Goal: Information Seeking & Learning: Compare options

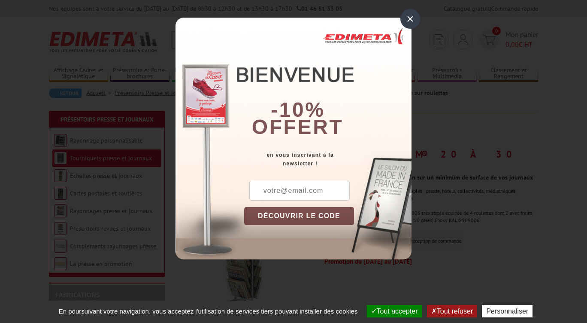
click at [410, 19] on div "×" at bounding box center [410, 19] width 20 height 20
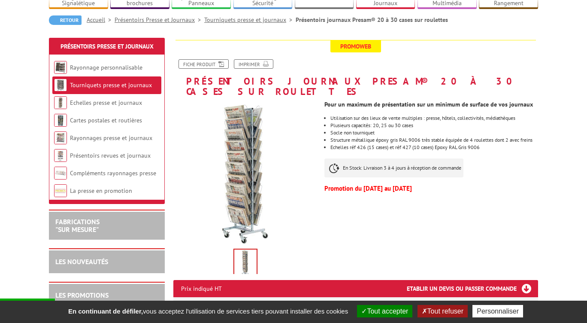
scroll to position [72, 0]
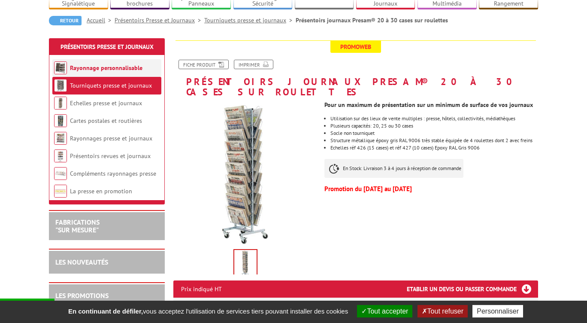
click at [87, 72] on link "Rayonnage personnalisable" at bounding box center [106, 68] width 72 height 8
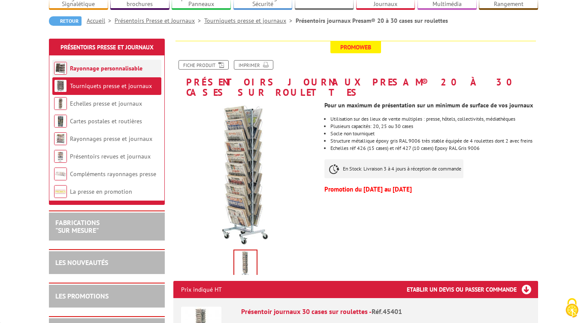
scroll to position [72, 0]
click at [105, 84] on link "Tourniquets presse et journaux" at bounding box center [111, 86] width 82 height 8
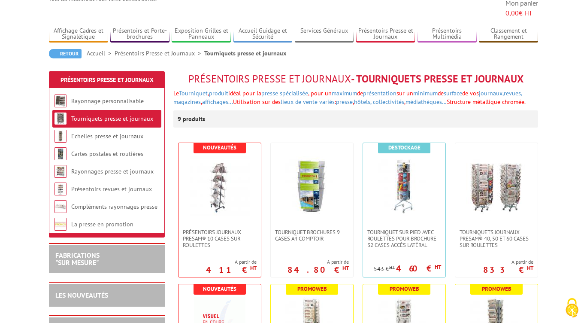
scroll to position [54, 0]
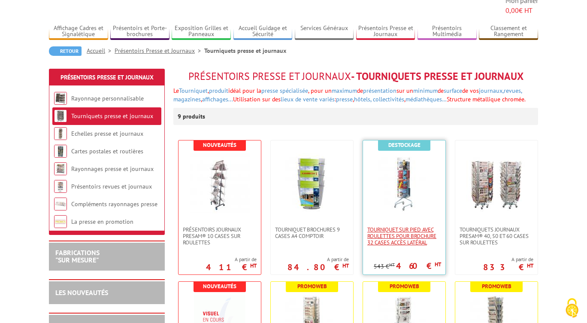
click at [398, 226] on span "Tourniquet sur pied avec roulettes pour brochure 32 cases accès latéral" at bounding box center [404, 235] width 74 height 19
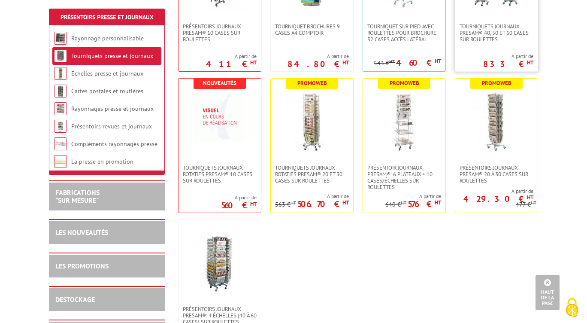
scroll to position [245, 0]
click at [483, 183] on span "Présentoirs journaux Presam® 20 à 30 cases sur roulettes" at bounding box center [496, 173] width 74 height 19
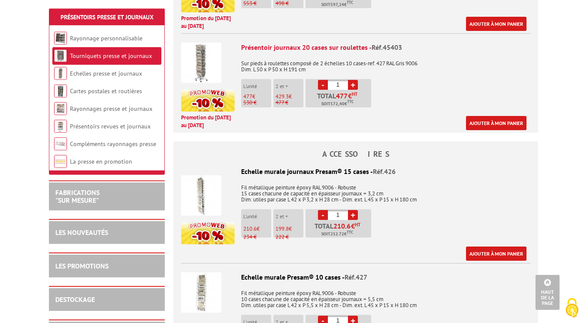
scroll to position [534, 0]
click at [202, 208] on img at bounding box center [201, 195] width 40 height 40
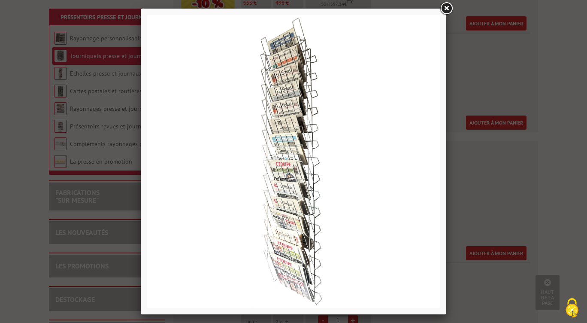
click at [448, 10] on link at bounding box center [445, 8] width 15 height 15
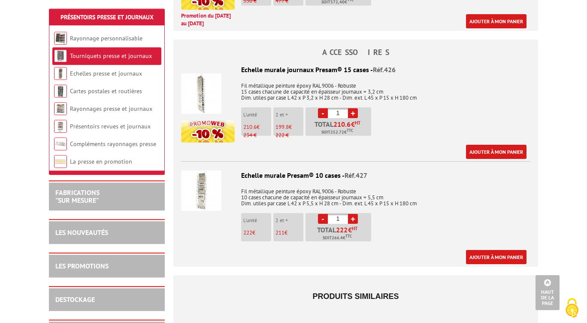
scroll to position [637, 0]
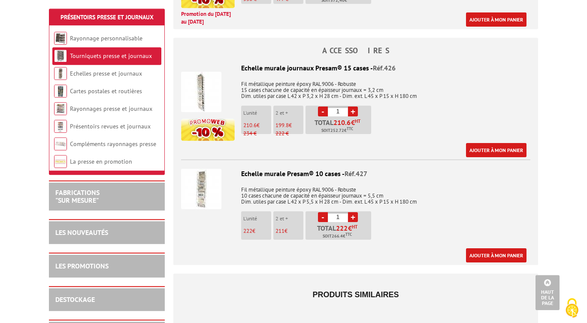
click at [208, 206] on img at bounding box center [201, 189] width 40 height 40
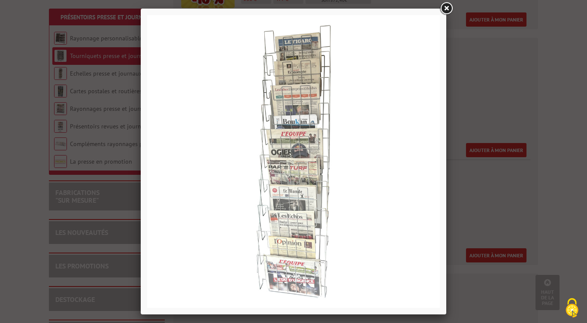
click at [444, 8] on link at bounding box center [445, 8] width 15 height 15
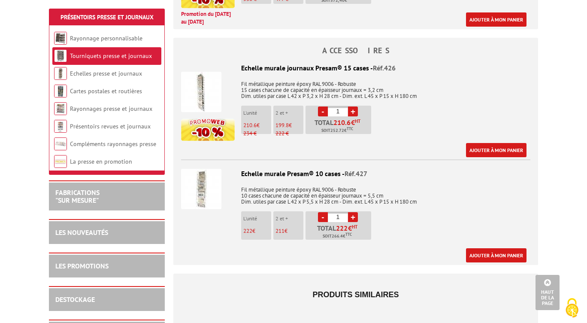
click at [206, 203] on img at bounding box center [201, 189] width 40 height 40
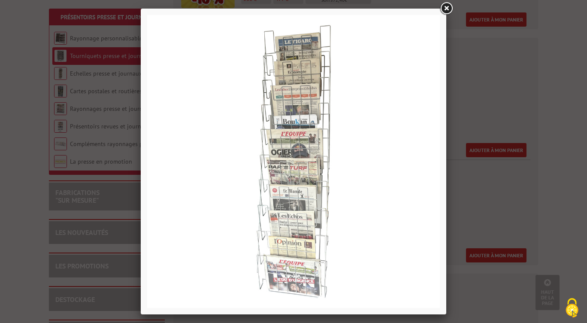
click at [447, 10] on link at bounding box center [445, 8] width 15 height 15
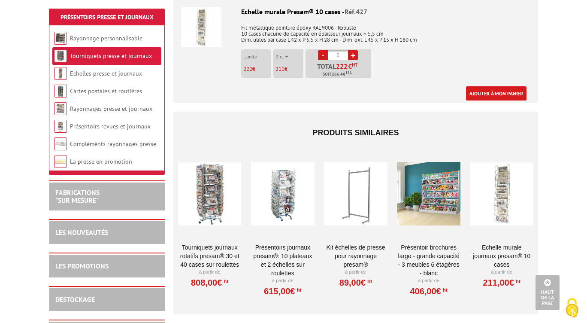
scroll to position [799, 0]
click at [353, 216] on div at bounding box center [355, 193] width 63 height 86
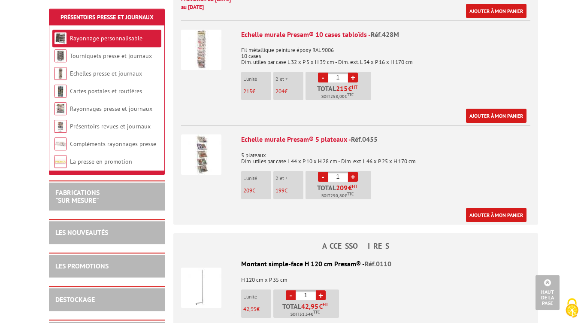
scroll to position [638, 0]
click at [203, 145] on img at bounding box center [201, 154] width 40 height 40
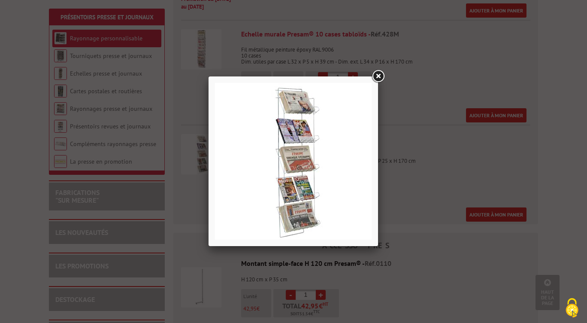
click at [378, 79] on link at bounding box center [377, 76] width 15 height 15
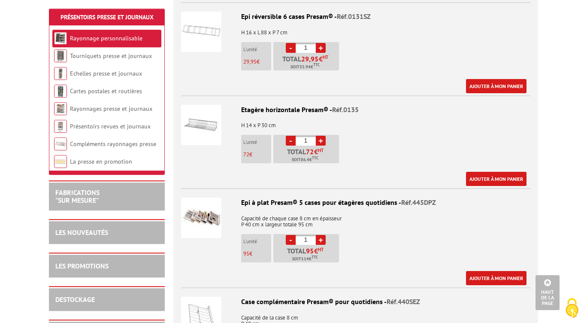
scroll to position [1666, 0]
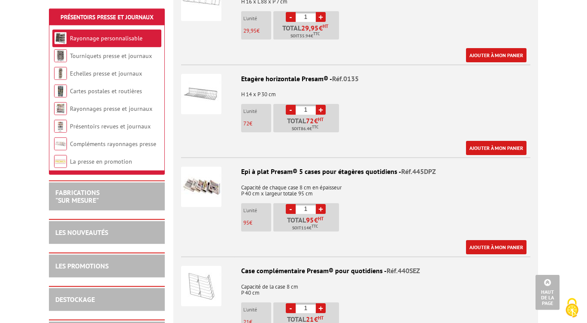
click at [213, 177] on img at bounding box center [201, 186] width 40 height 40
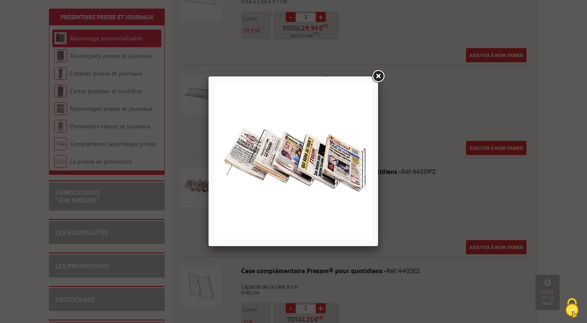
click at [380, 75] on link at bounding box center [377, 76] width 15 height 15
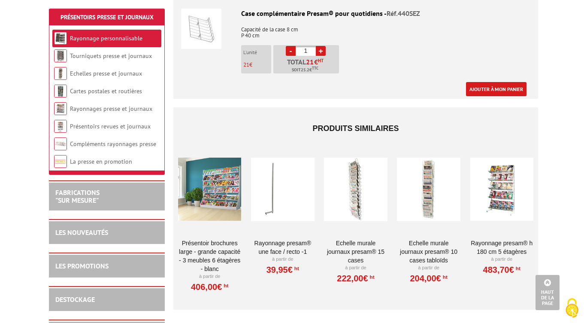
scroll to position [1923, 0]
click at [427, 182] on div at bounding box center [428, 189] width 63 height 86
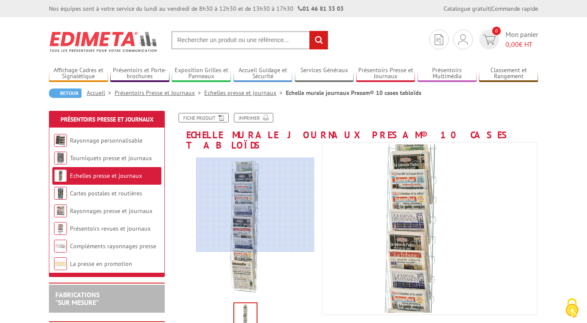
click at [255, 205] on div at bounding box center [255, 204] width 118 height 94
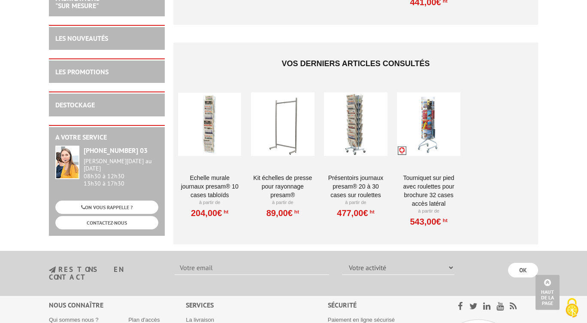
scroll to position [2221, 0]
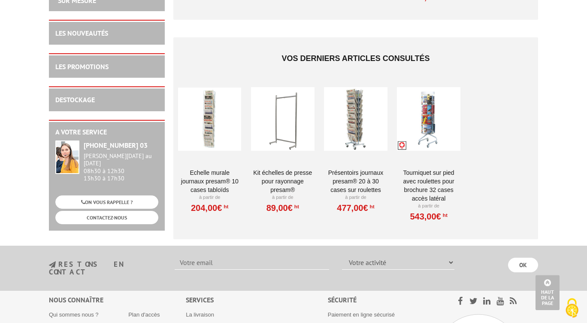
click at [349, 168] on link "Présentoirs journaux Presam® 20 à 30 cases sur roulettes" at bounding box center [355, 181] width 63 height 26
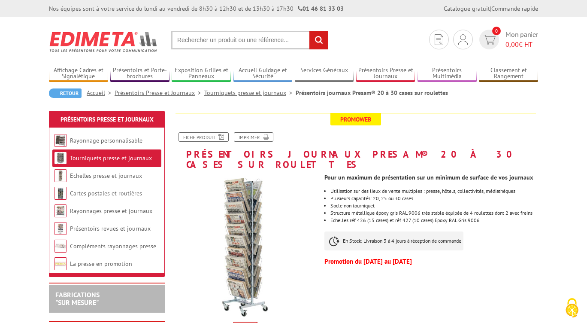
click at [233, 90] on link "Tourniquets presse et journaux" at bounding box center [249, 93] width 91 height 8
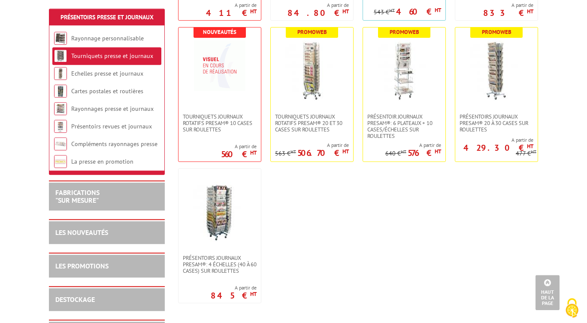
scroll to position [294, 0]
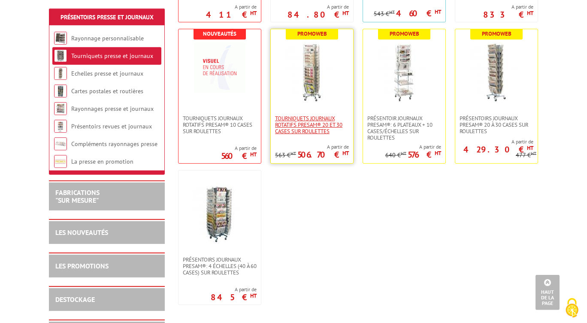
click at [291, 129] on span "Tourniquets journaux rotatifs Presam® 20 et 30 cases sur roulettes" at bounding box center [312, 124] width 74 height 19
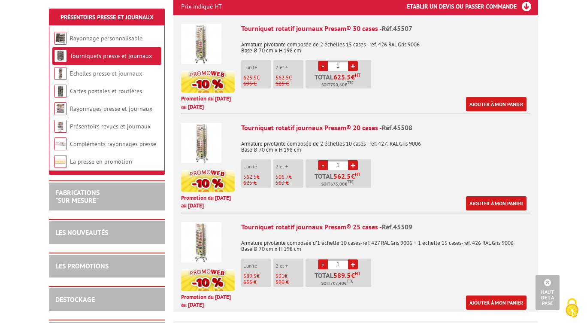
scroll to position [354, 0]
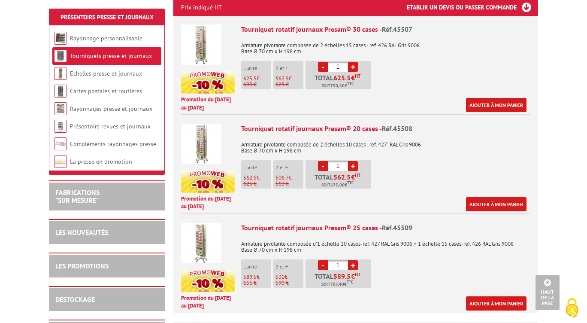
click at [202, 136] on img at bounding box center [201, 144] width 40 height 40
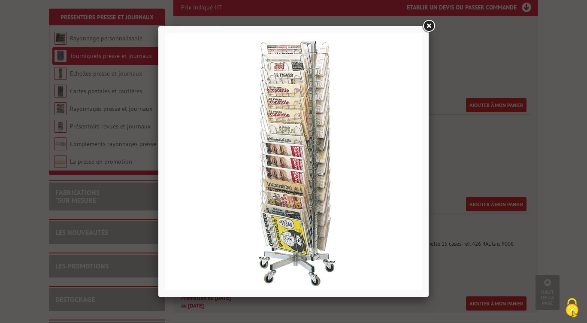
click at [426, 26] on link at bounding box center [428, 25] width 15 height 15
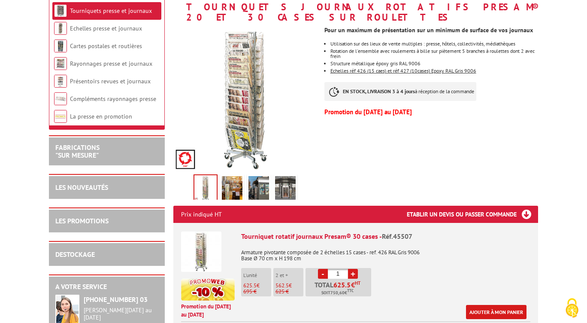
scroll to position [0, 0]
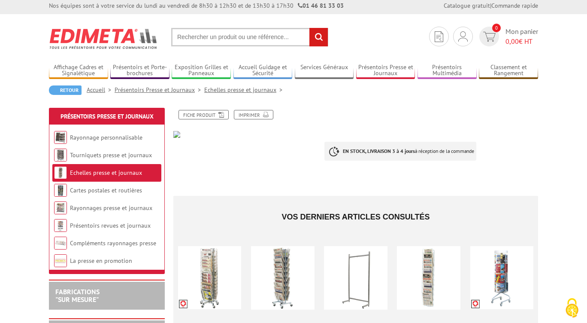
scroll to position [3, 0]
